Goal: Information Seeking & Learning: Learn about a topic

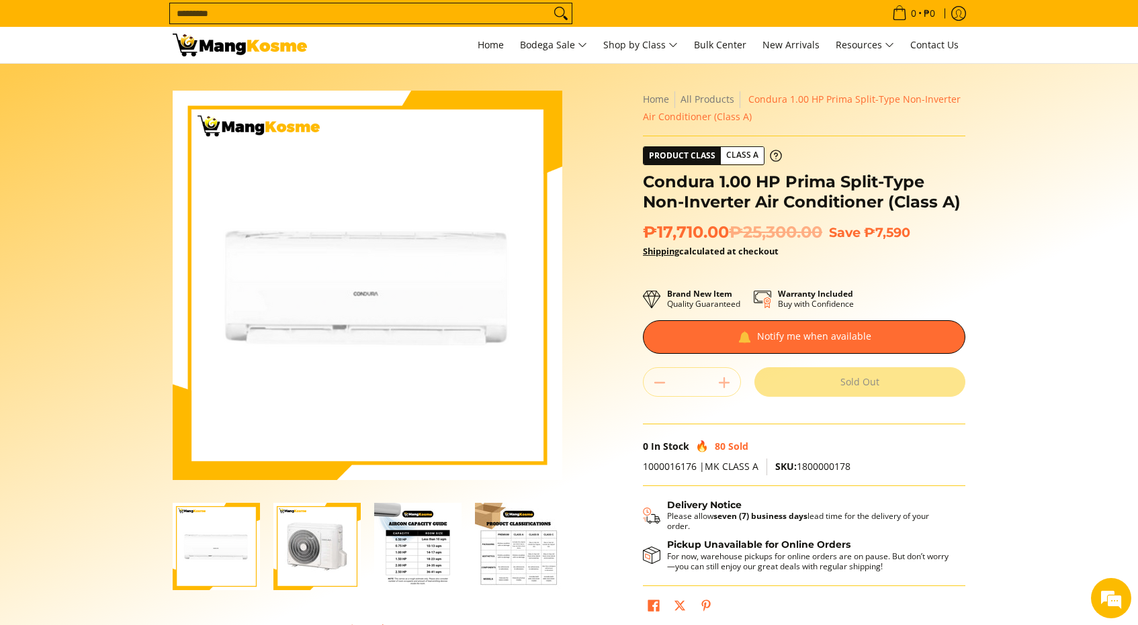
click at [142, 306] on section "Skip to Main Content Enable zoom Disable zoom Enable zoom Disable zoom Enable z…" at bounding box center [569, 370] width 1138 height 613
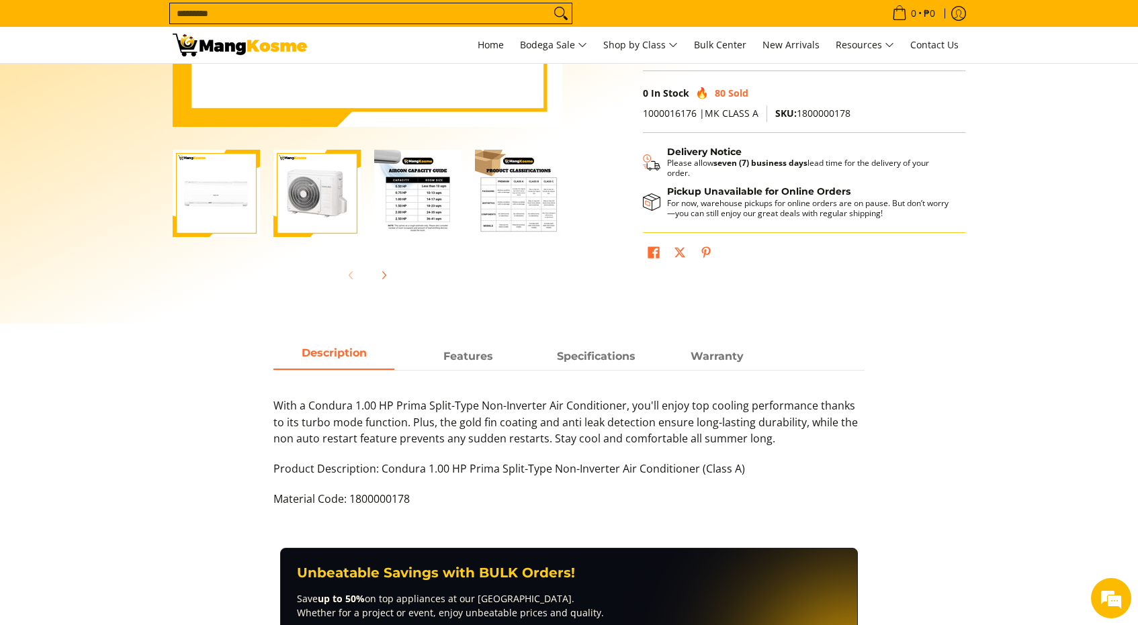
scroll to position [361, 0]
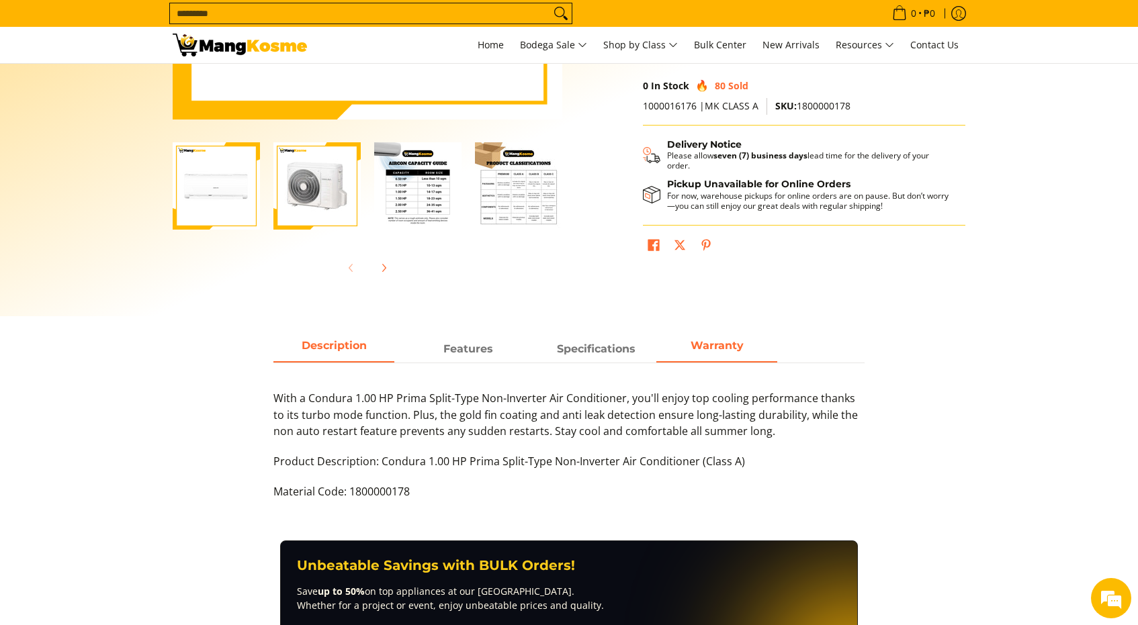
click at [705, 351] on span "Warranty" at bounding box center [716, 349] width 121 height 24
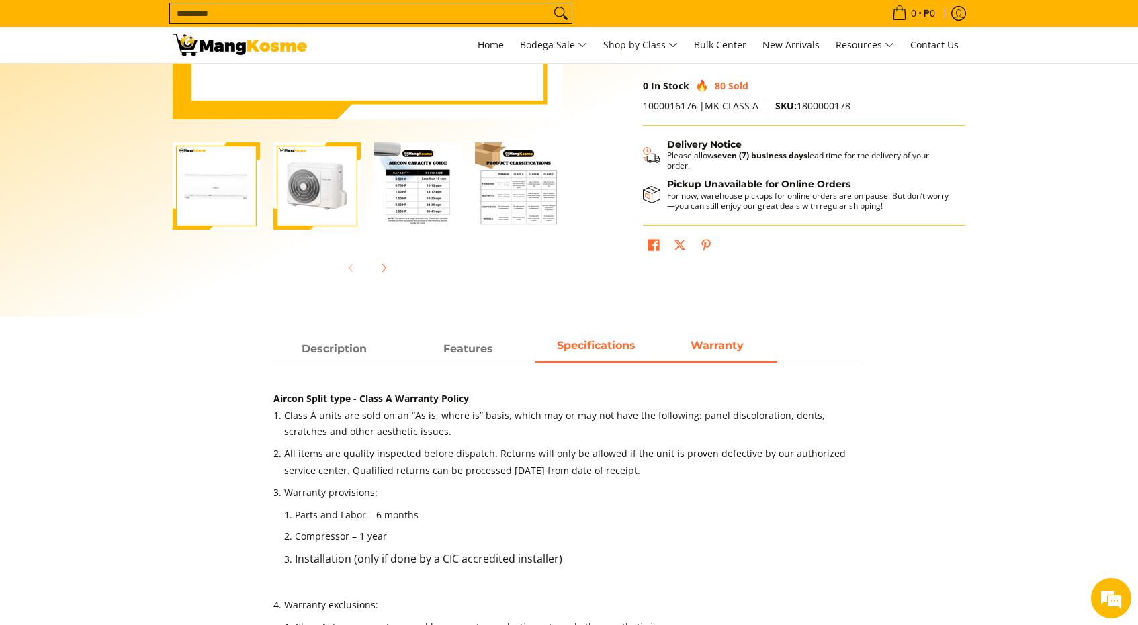
click at [592, 348] on span "Specifications" at bounding box center [596, 345] width 79 height 13
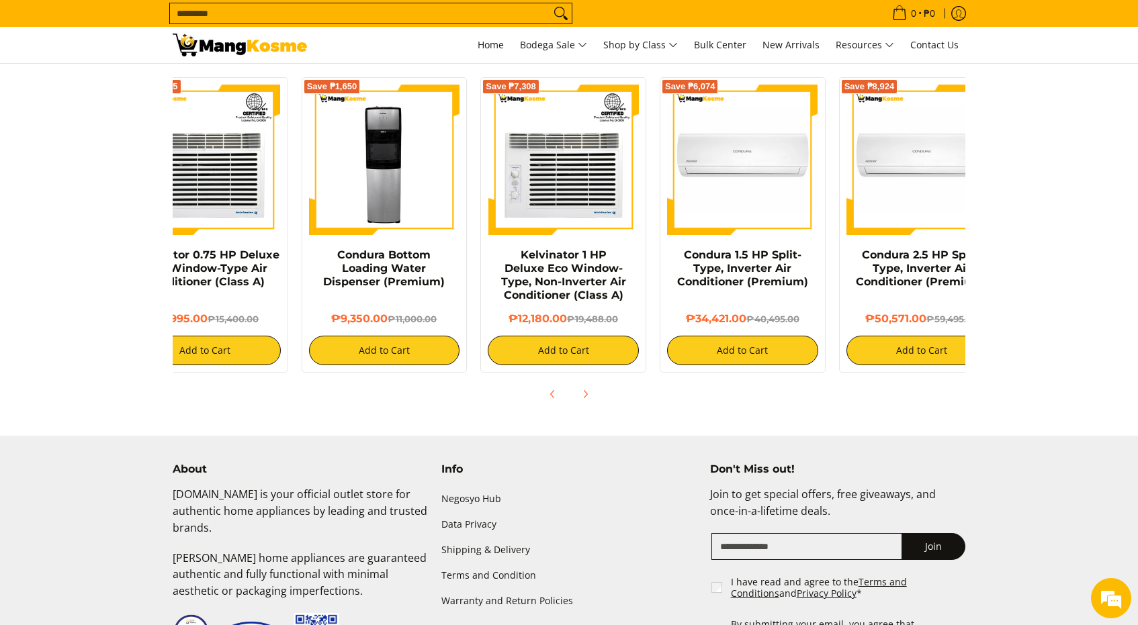
scroll to position [0, 89]
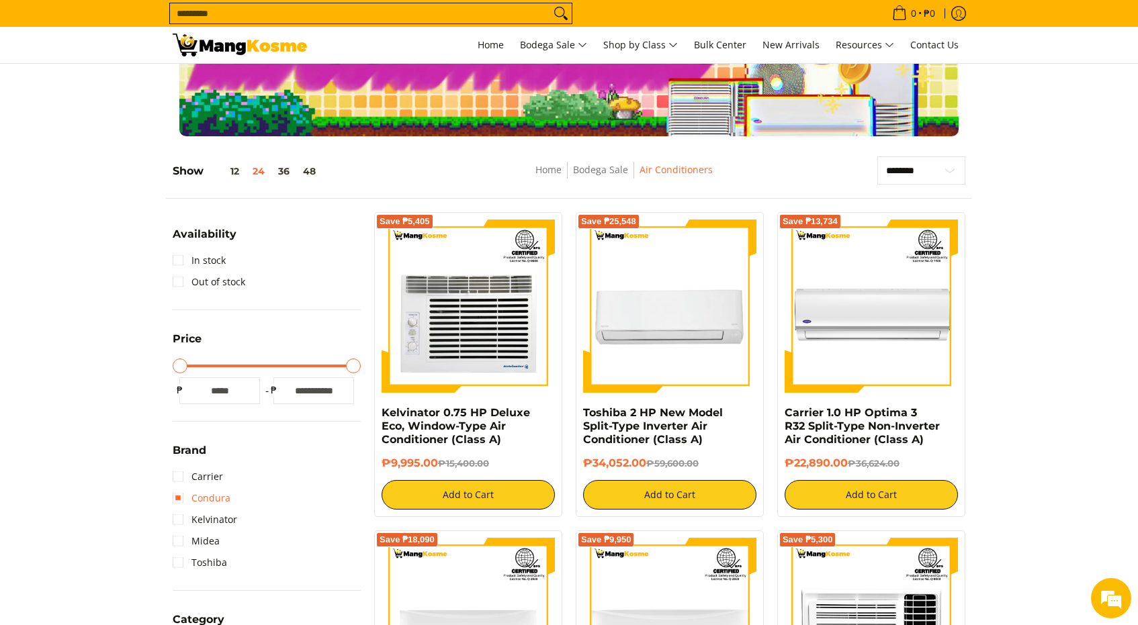
click at [223, 494] on link "Condura" at bounding box center [202, 498] width 58 height 21
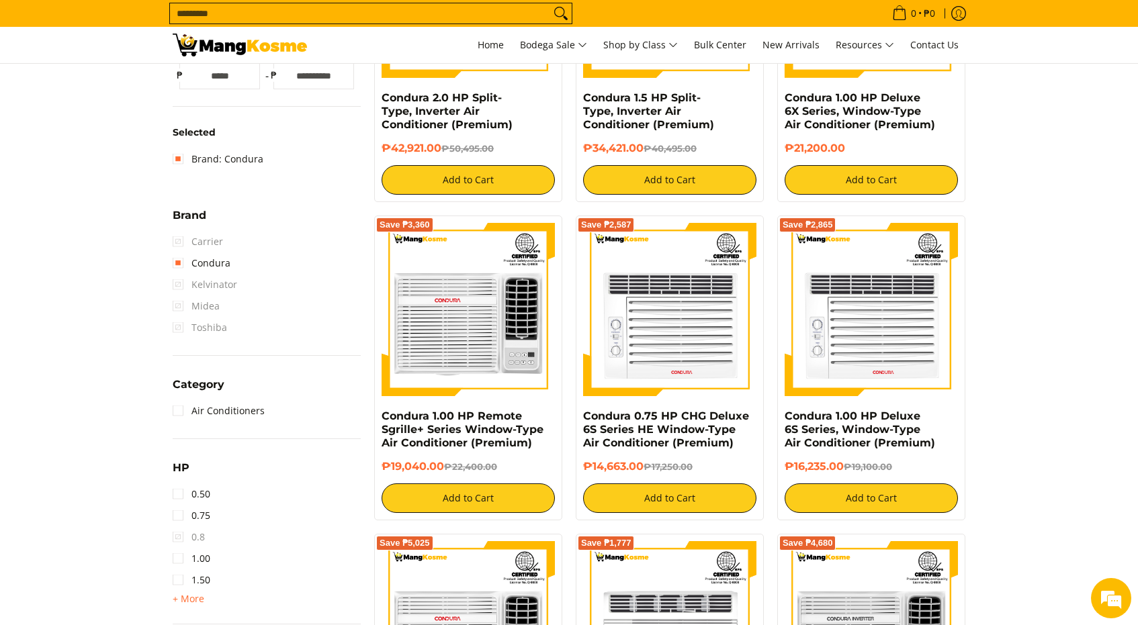
scroll to position [413, 0]
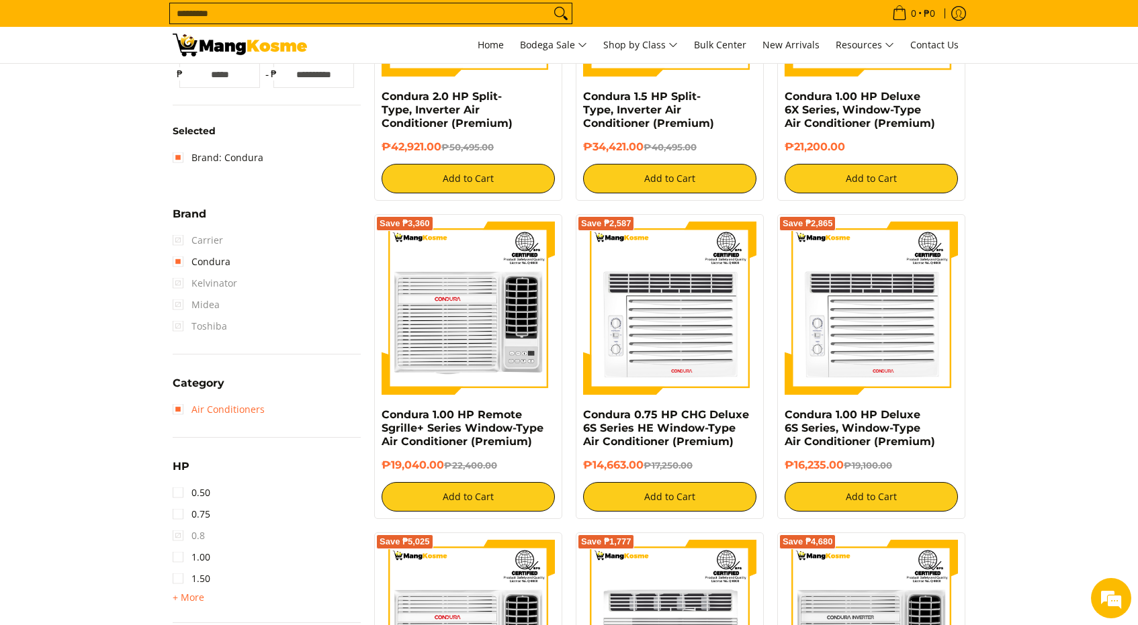
click at [231, 414] on link "Air Conditioners" at bounding box center [219, 409] width 92 height 21
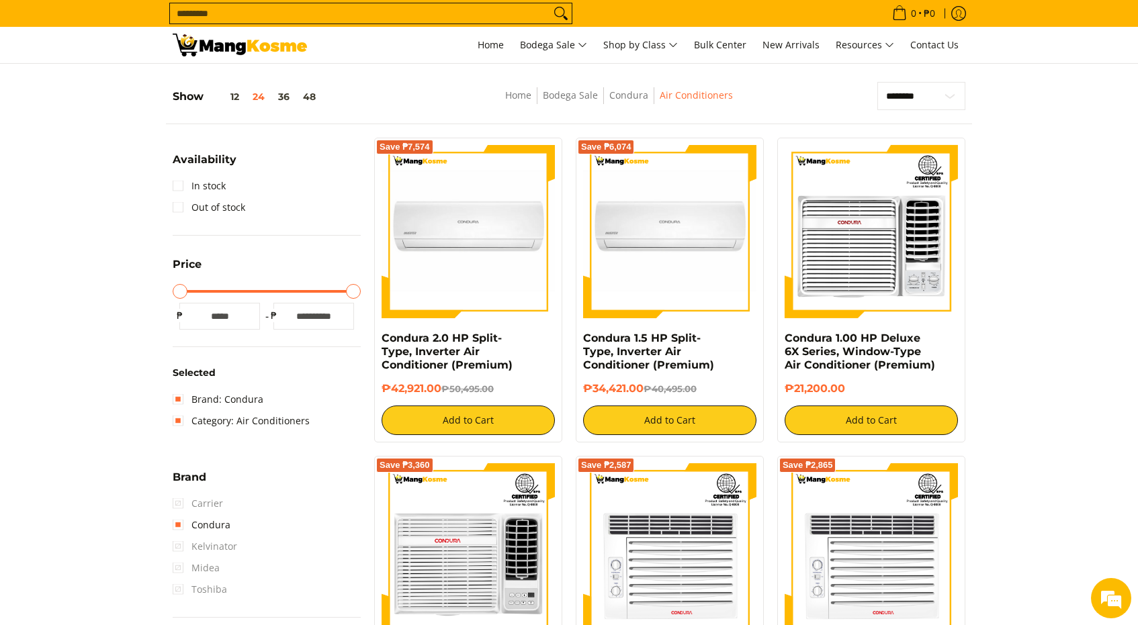
scroll to position [173, 0]
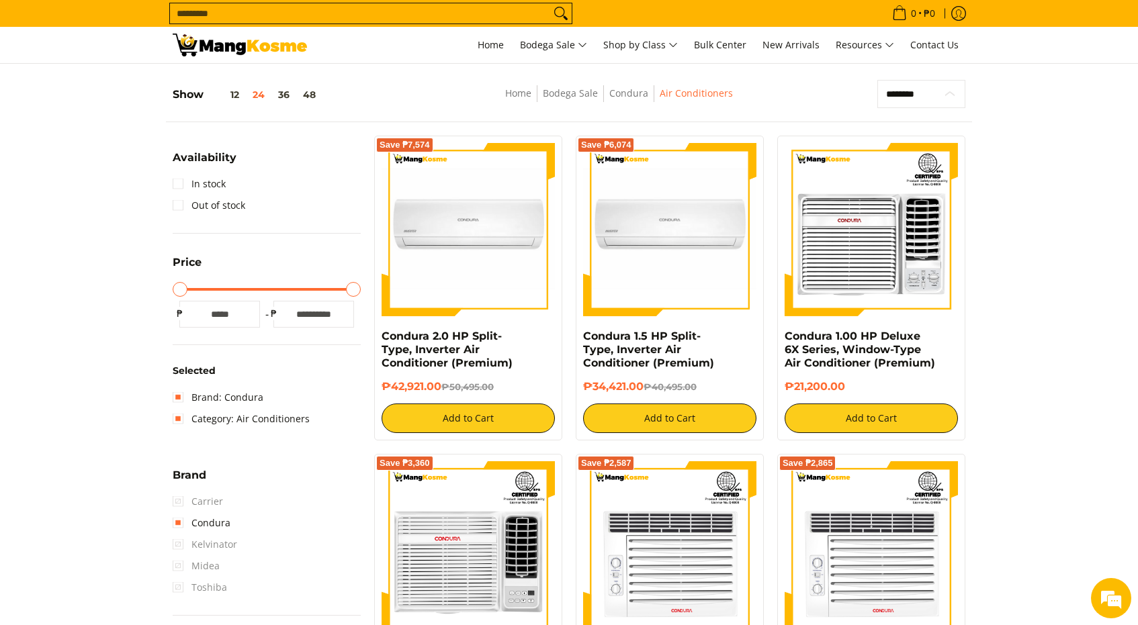
click at [907, 97] on select "**********" at bounding box center [921, 94] width 88 height 28
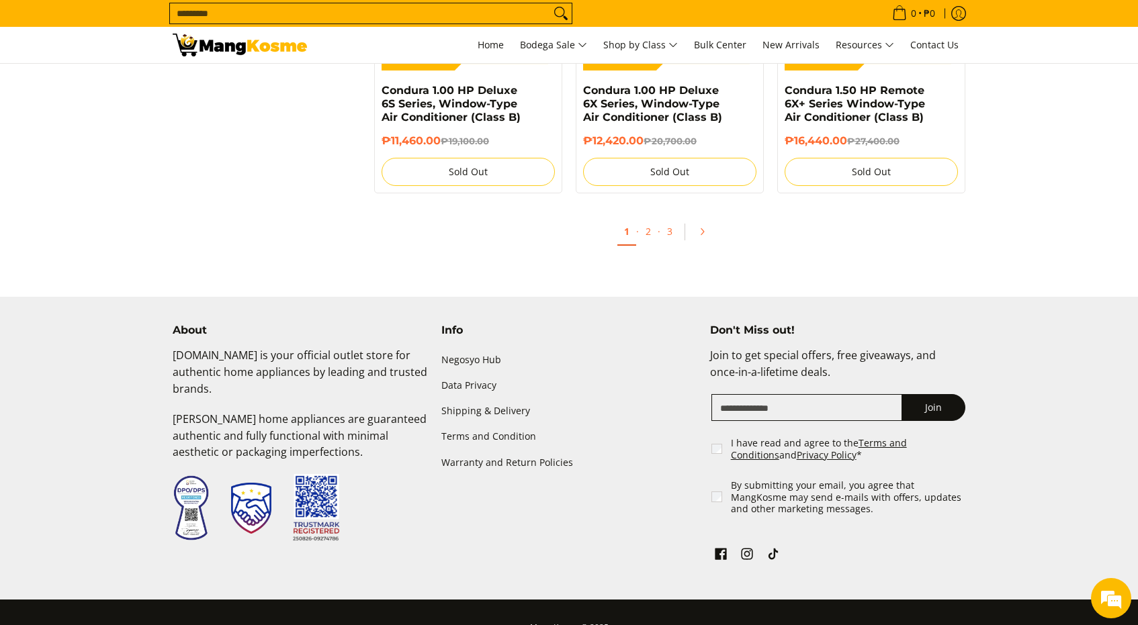
scroll to position [2674, 0]
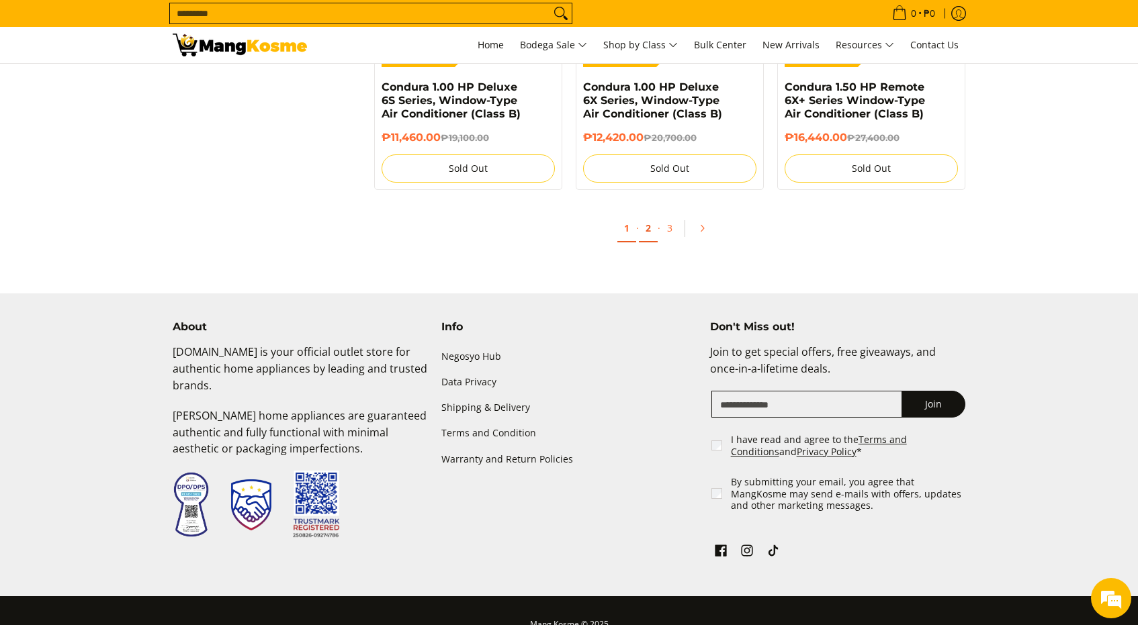
click at [656, 238] on link "2" at bounding box center [648, 229] width 19 height 28
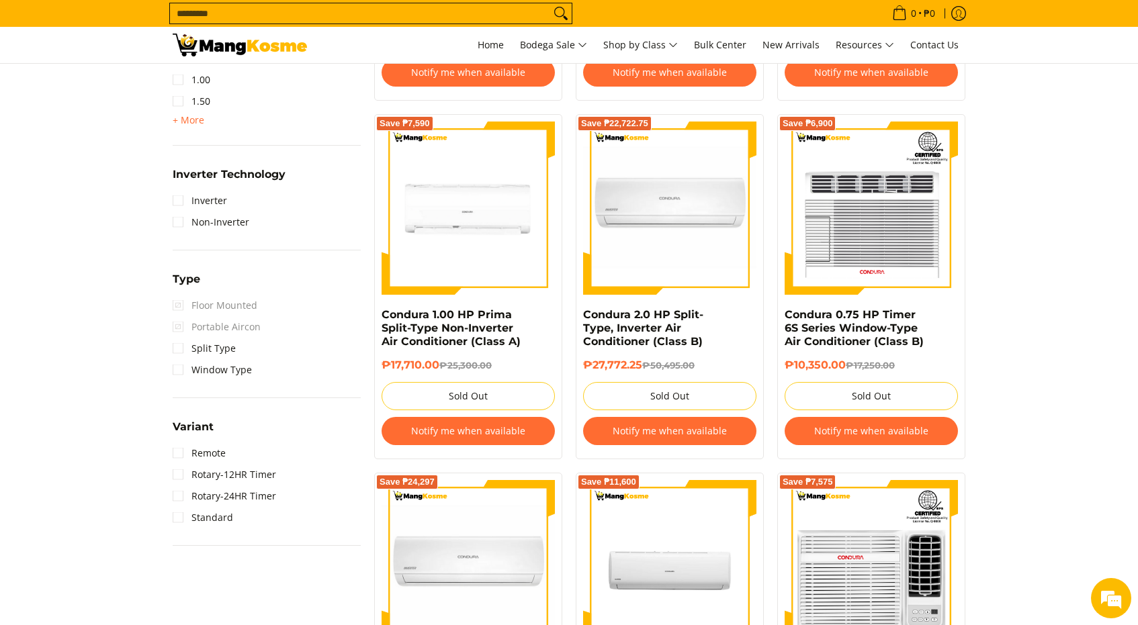
click at [531, 429] on button "Notify me when available" at bounding box center [467, 431] width 173 height 28
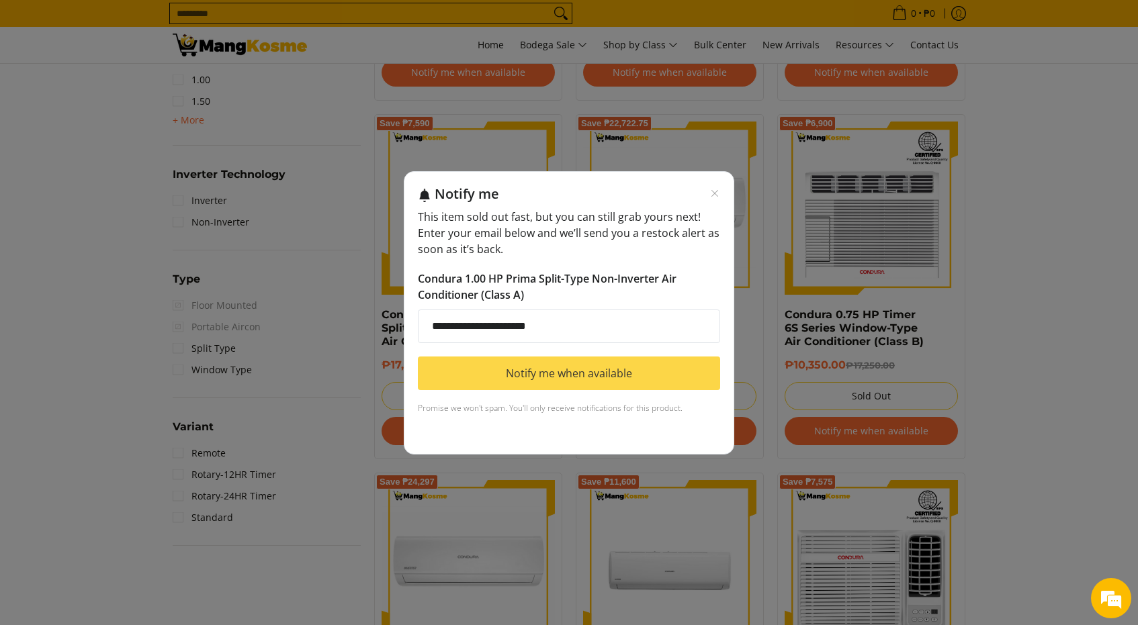
type input "**********"
click at [504, 375] on button "Notify me when available" at bounding box center [569, 374] width 302 height 34
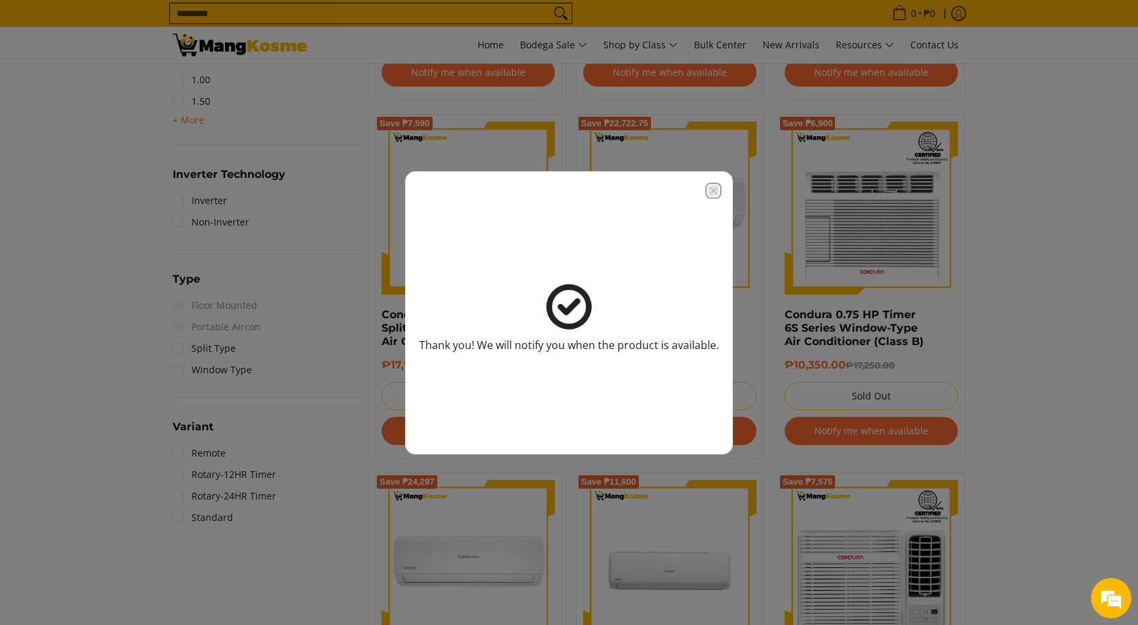
click at [713, 189] on icon "Close modal" at bounding box center [713, 190] width 7 height 7
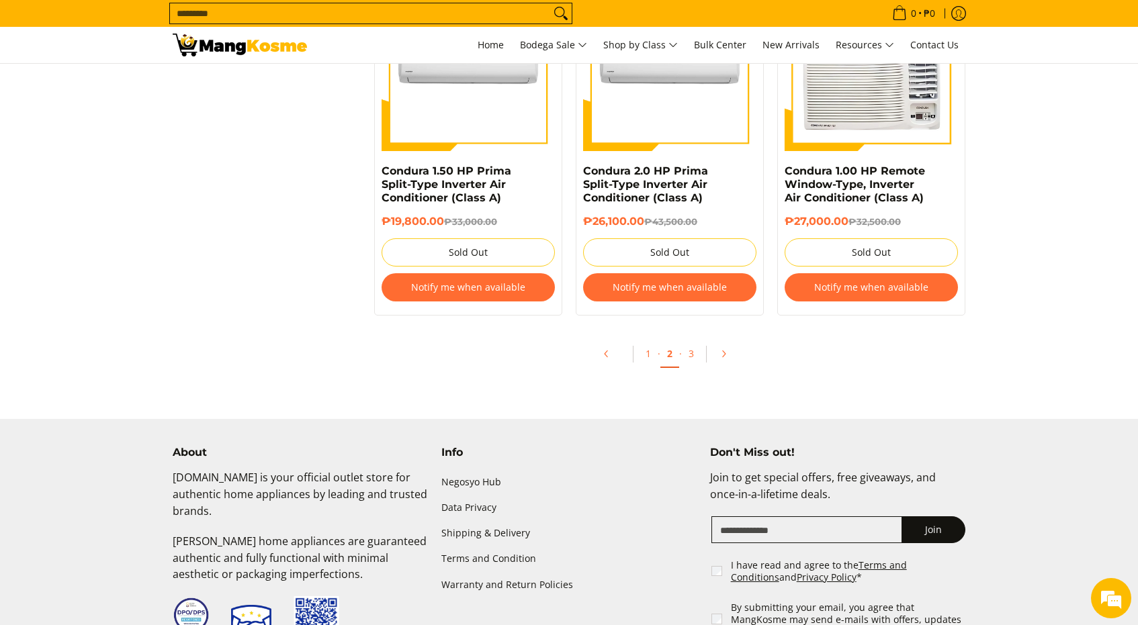
scroll to position [2821, 0]
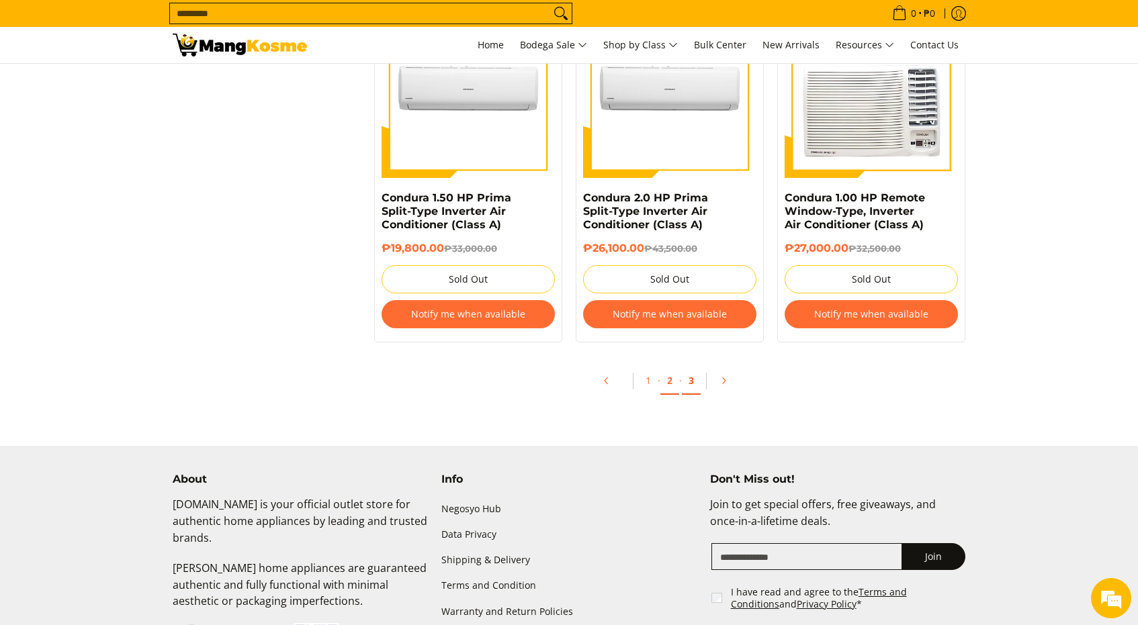
click at [694, 386] on link "3" at bounding box center [691, 381] width 19 height 28
